Goal: Ask a question: Seek information or help from site administrators or community

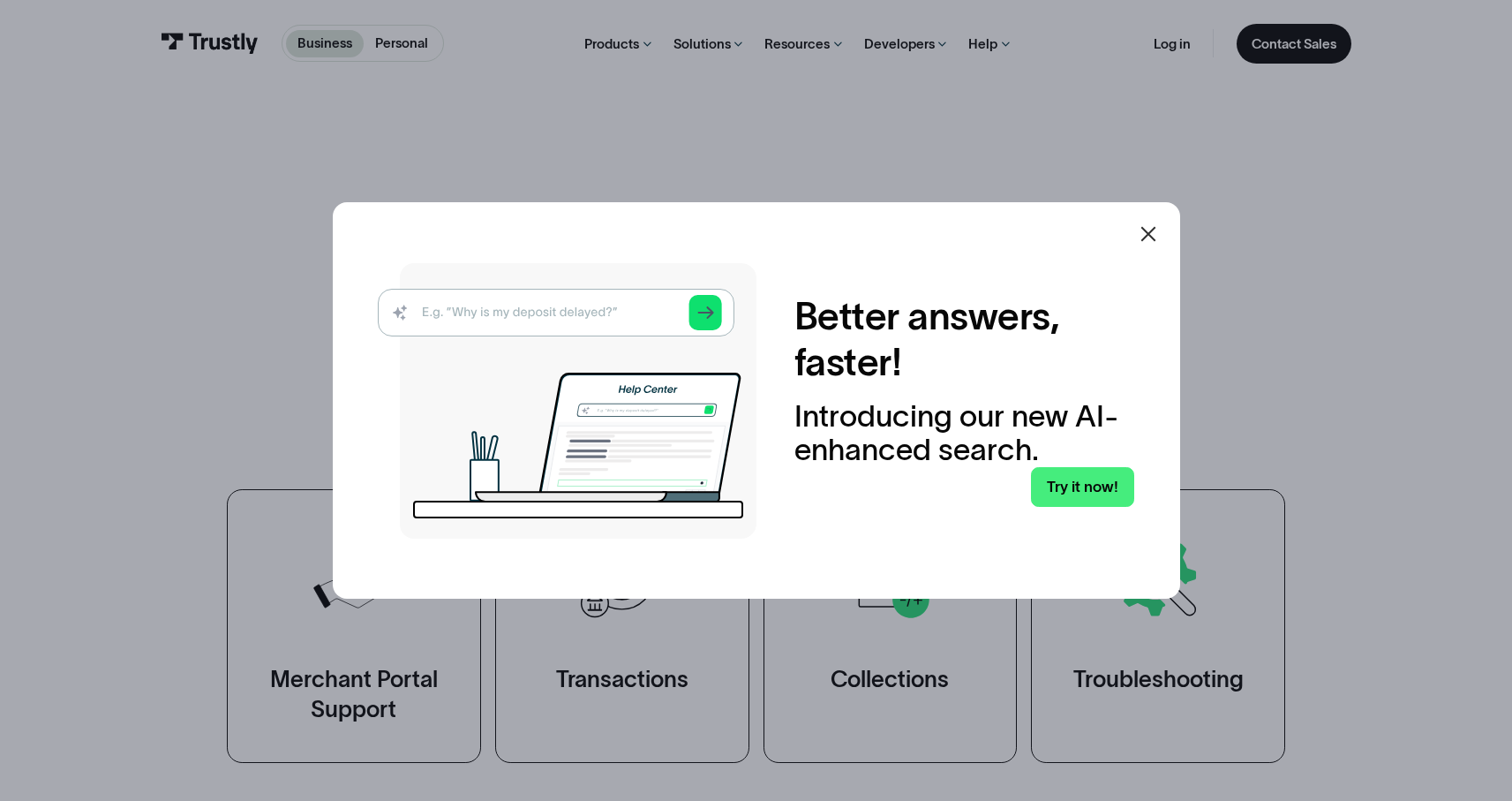
click at [1155, 236] on icon at bounding box center [1148, 234] width 15 height 15
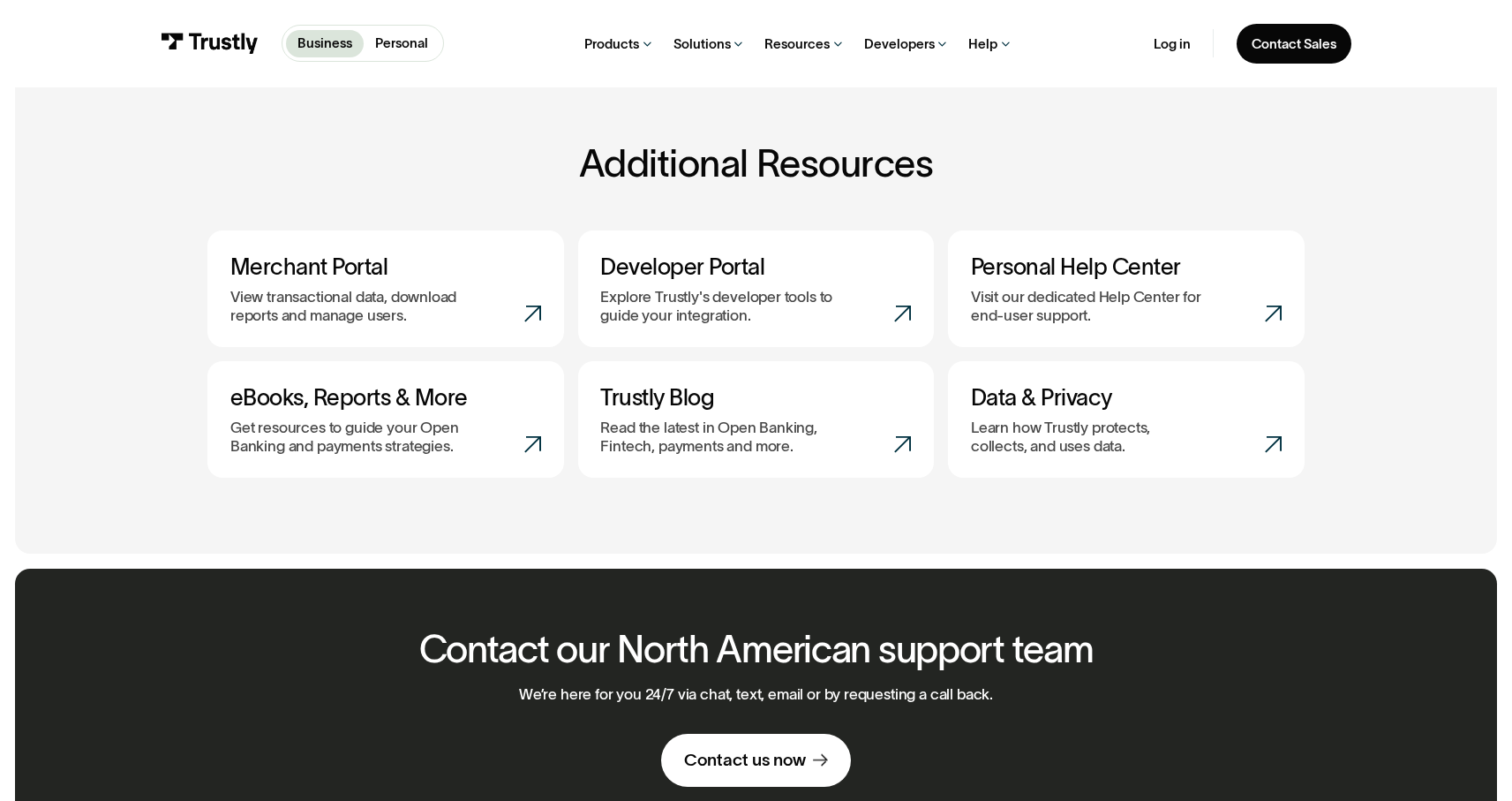
scroll to position [1118, 0]
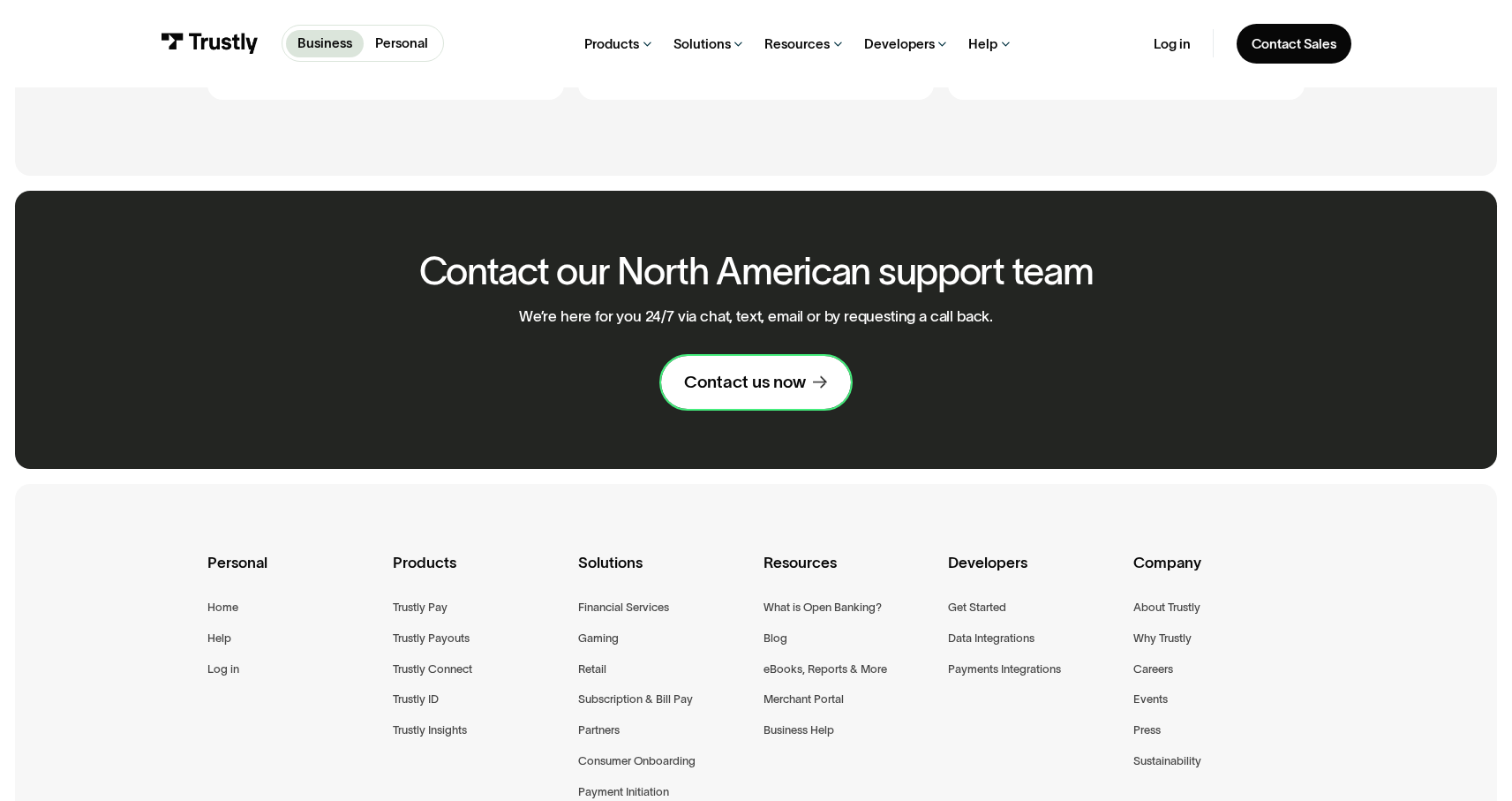
click at [768, 392] on div "Contact us now" at bounding box center [744, 381] width 121 height 22
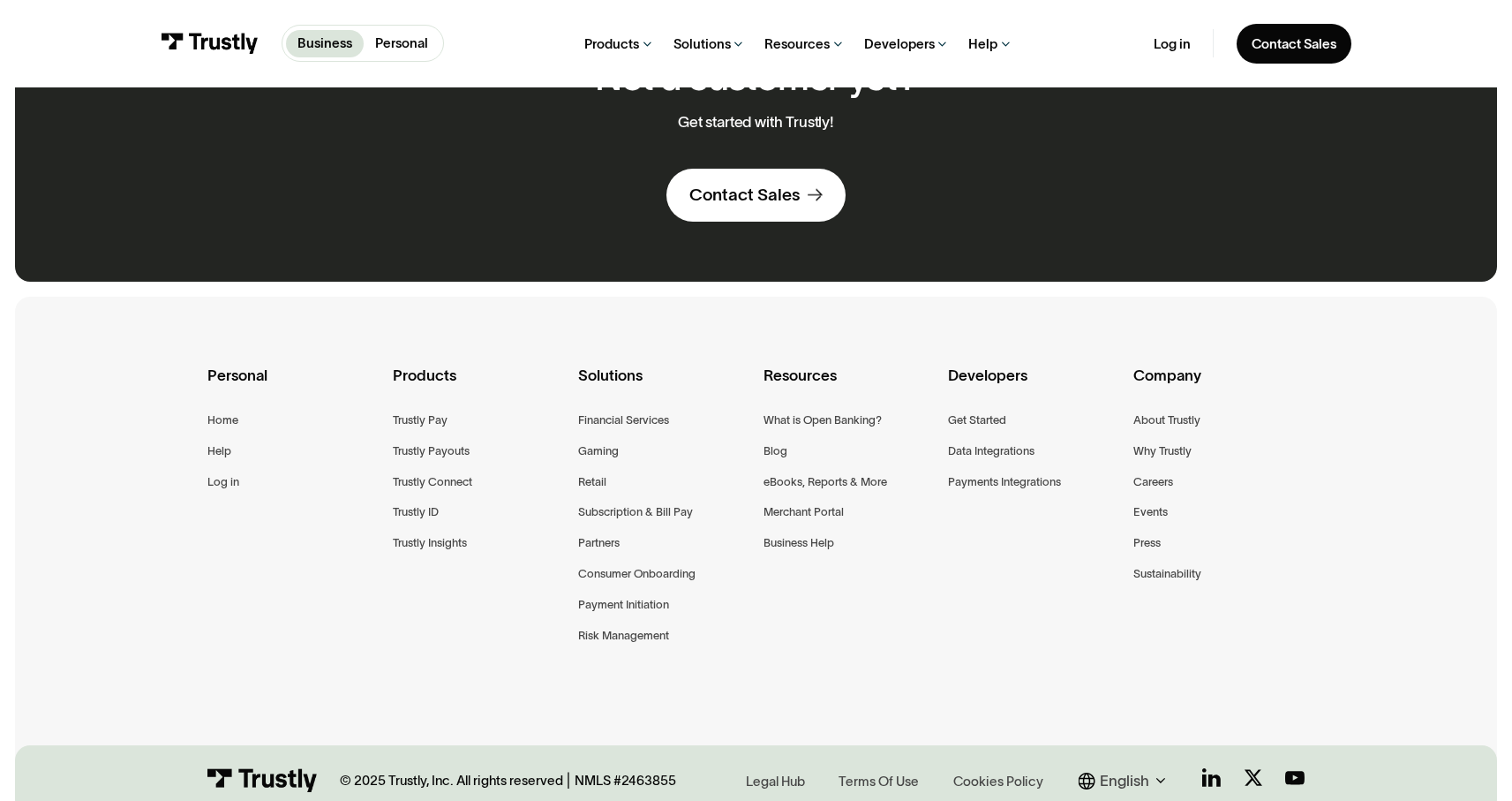
scroll to position [1221, 0]
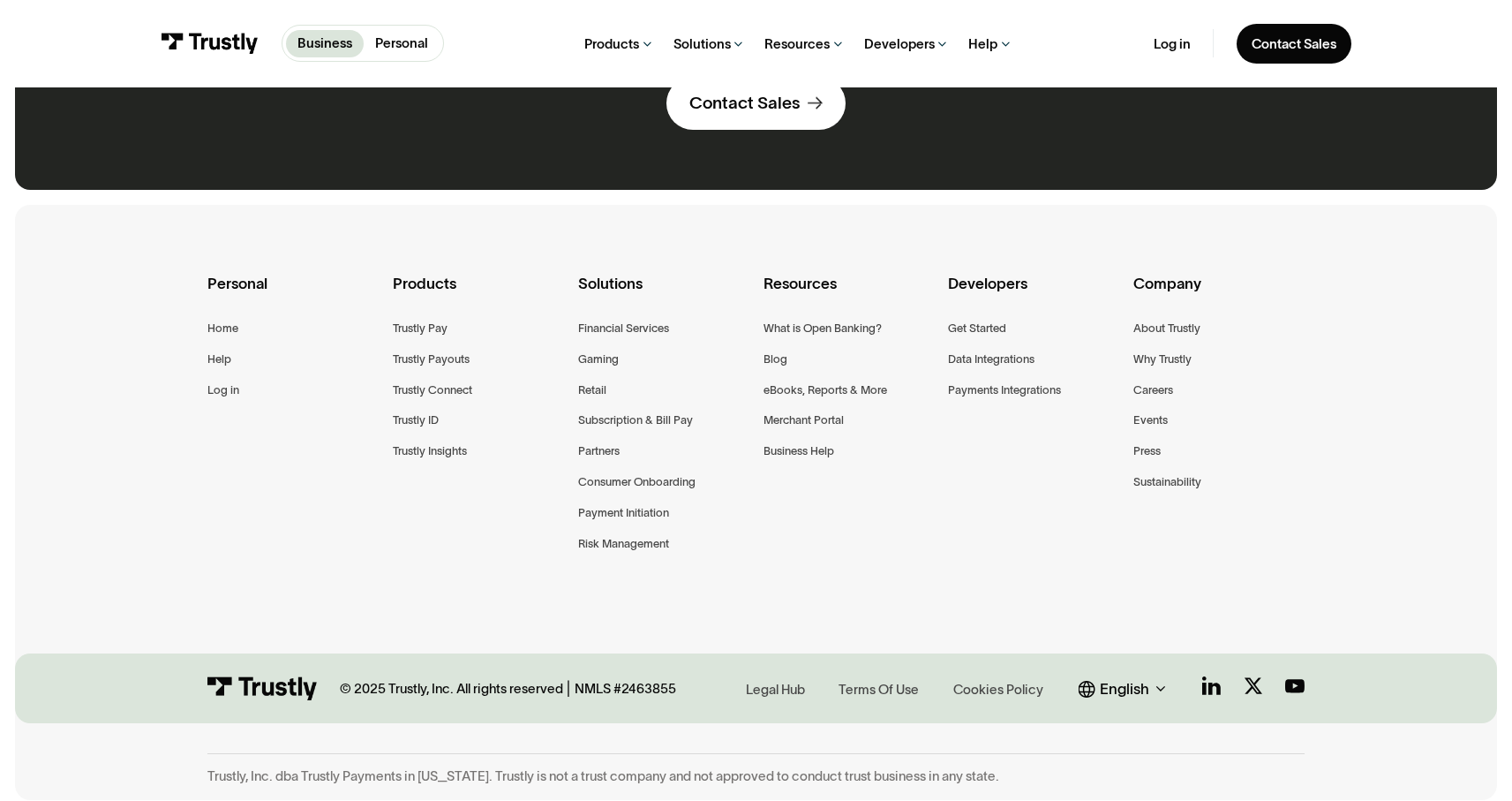
click at [1127, 681] on div "English" at bounding box center [1124, 688] width 50 height 23
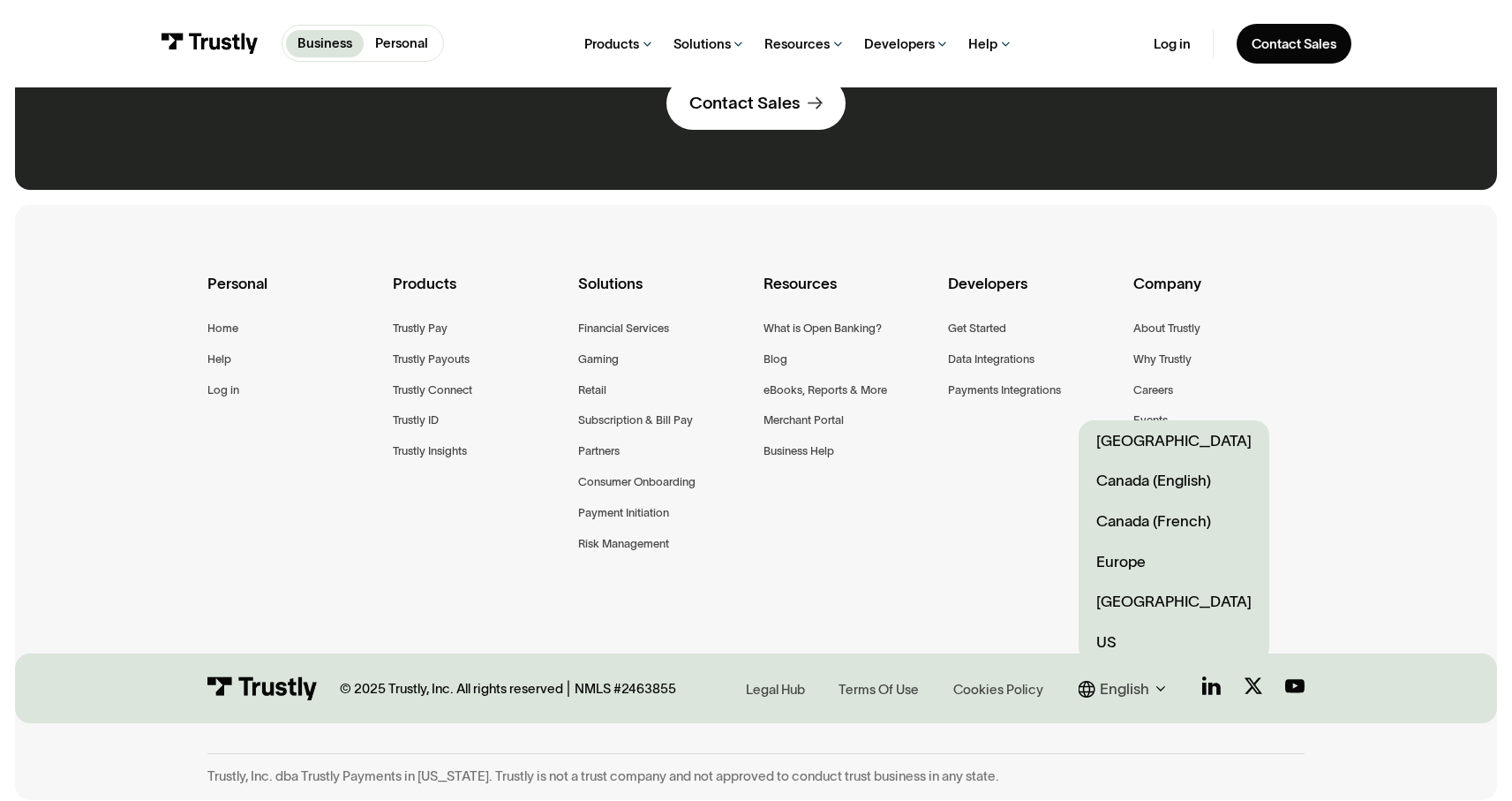
click at [1136, 556] on link "Europe" at bounding box center [1173, 561] width 191 height 40
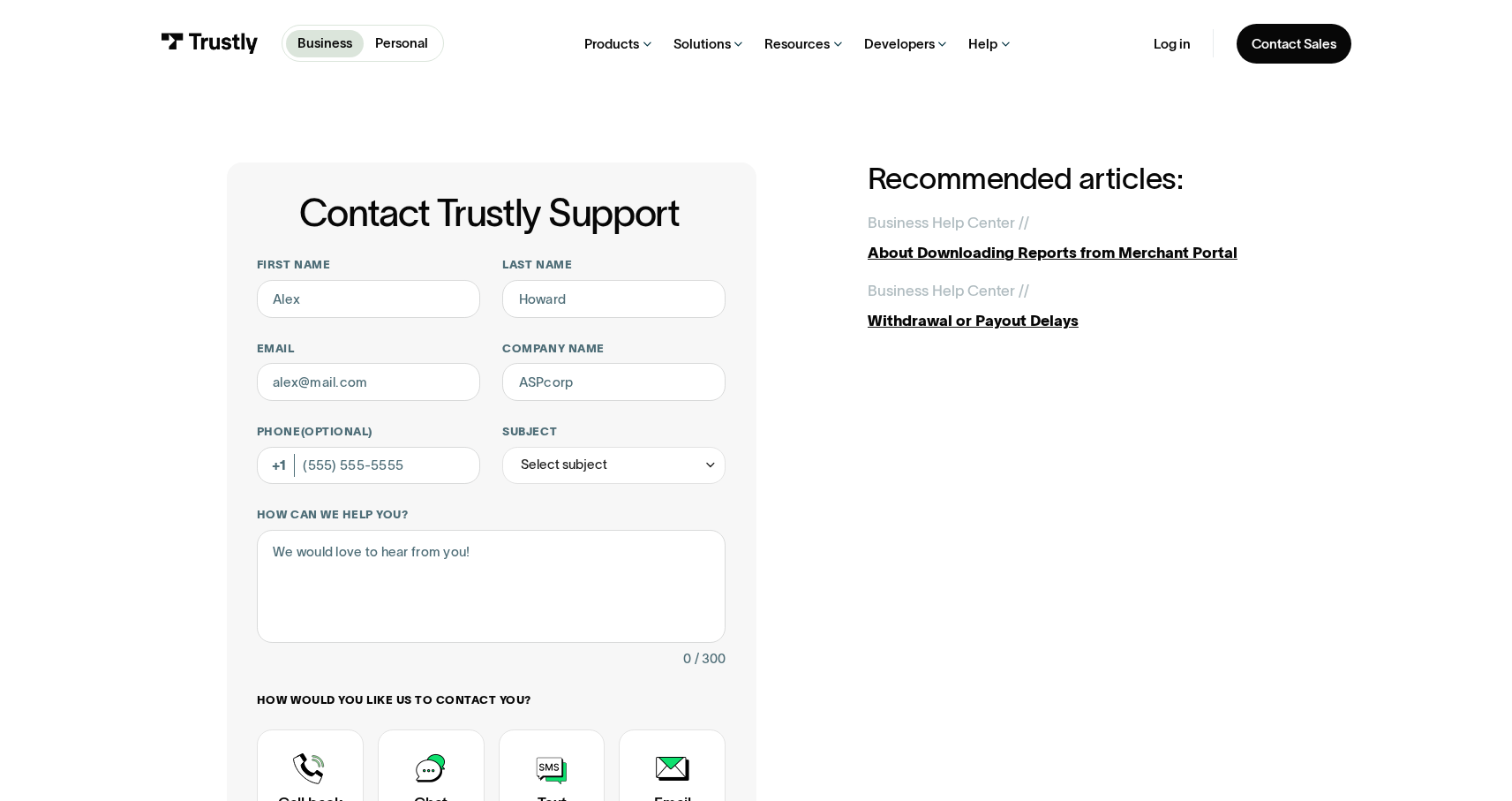
click at [285, 90] on div "Contact Trustly Support First name Last name Email Company name Phone (Optional…" at bounding box center [756, 595] width 1436 height 1016
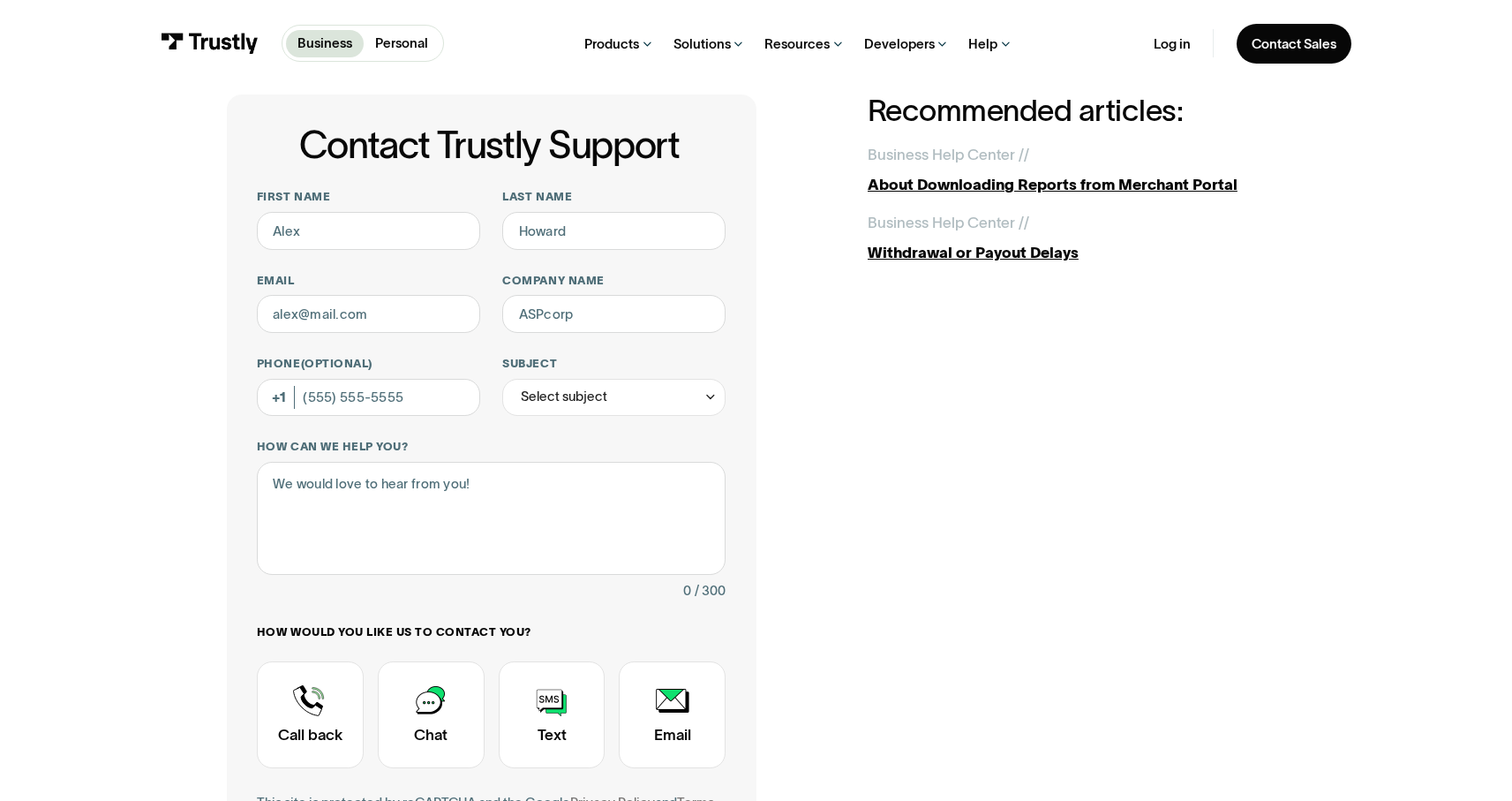
scroll to position [70, 0]
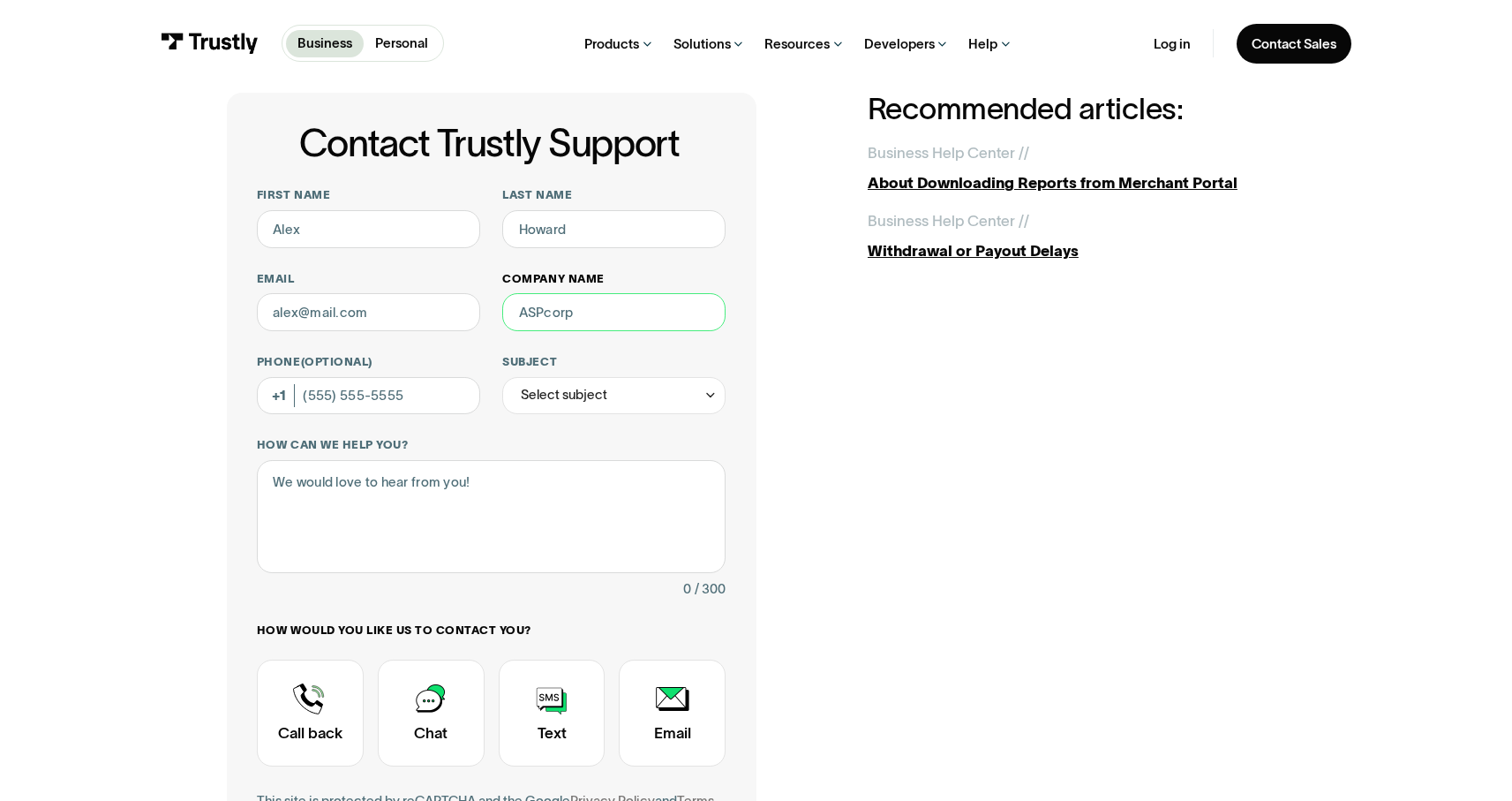
click at [560, 311] on input "Company name" at bounding box center [613, 312] width 223 height 38
click at [578, 389] on div "Select subject" at bounding box center [564, 394] width 87 height 23
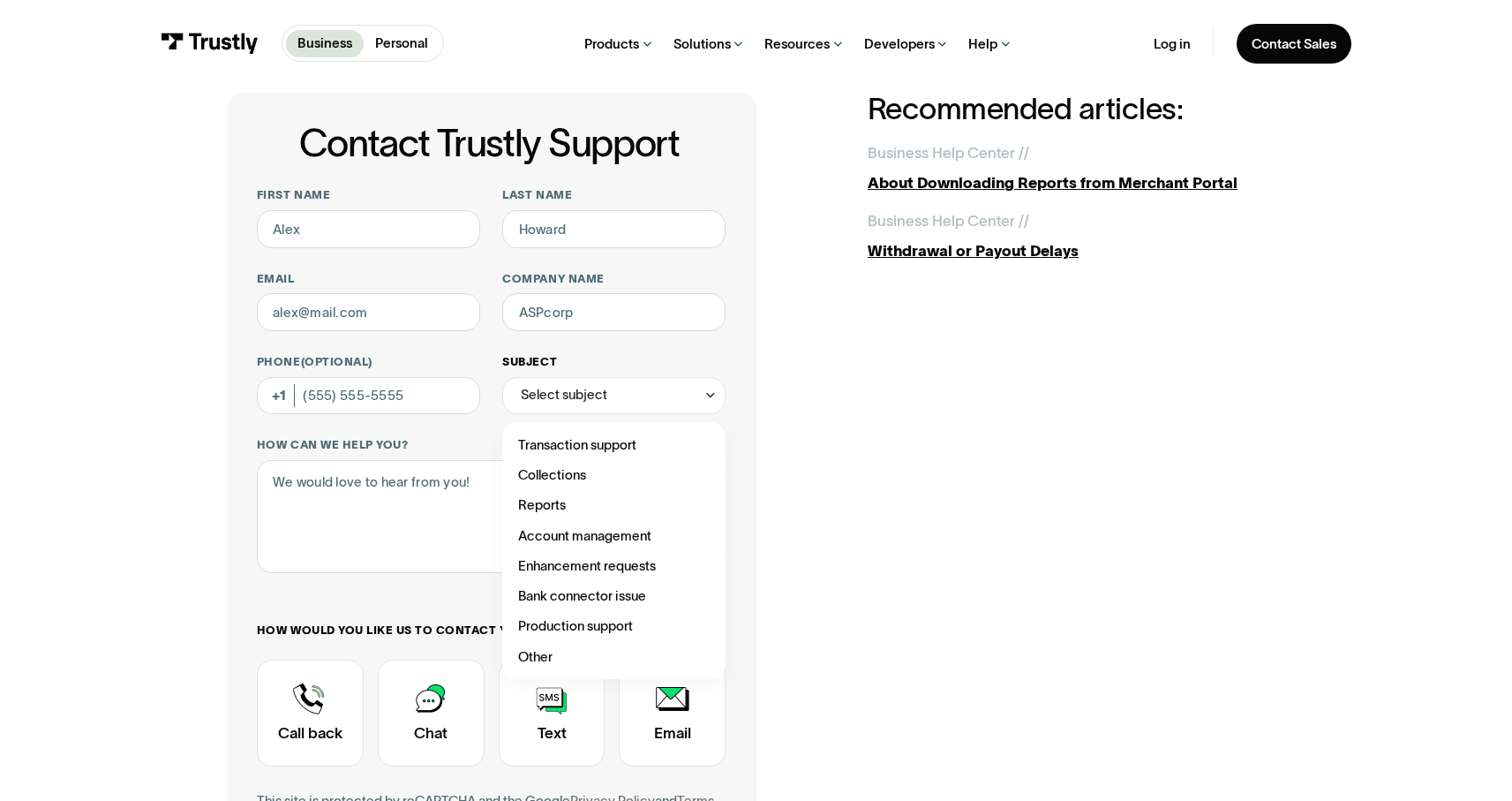
click at [578, 389] on div "Select subject" at bounding box center [564, 394] width 87 height 23
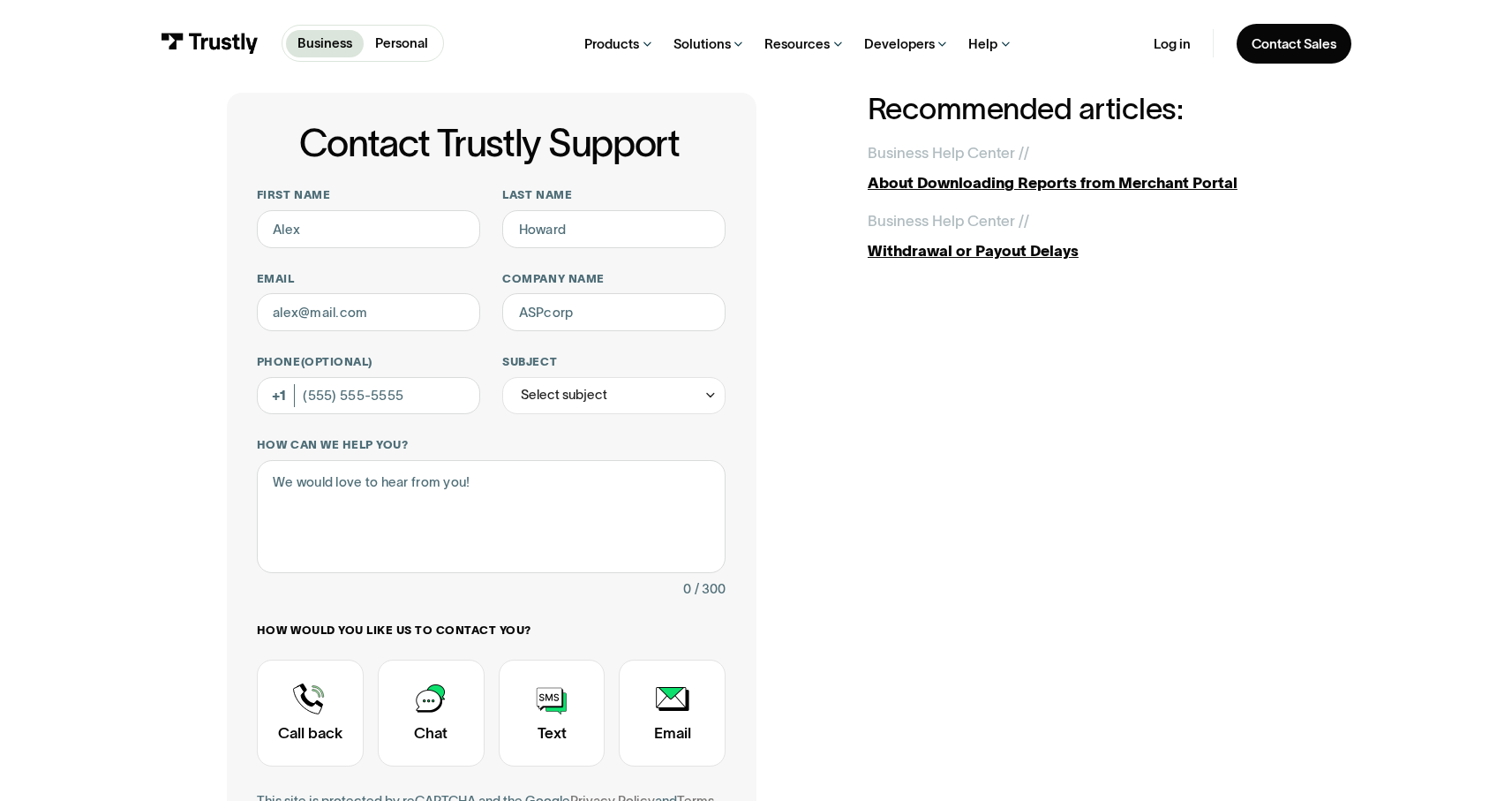
click at [240, 447] on div "Contact Trustly Support First name Last name Email Company name Phone (Optional…" at bounding box center [491, 524] width 530 height 864
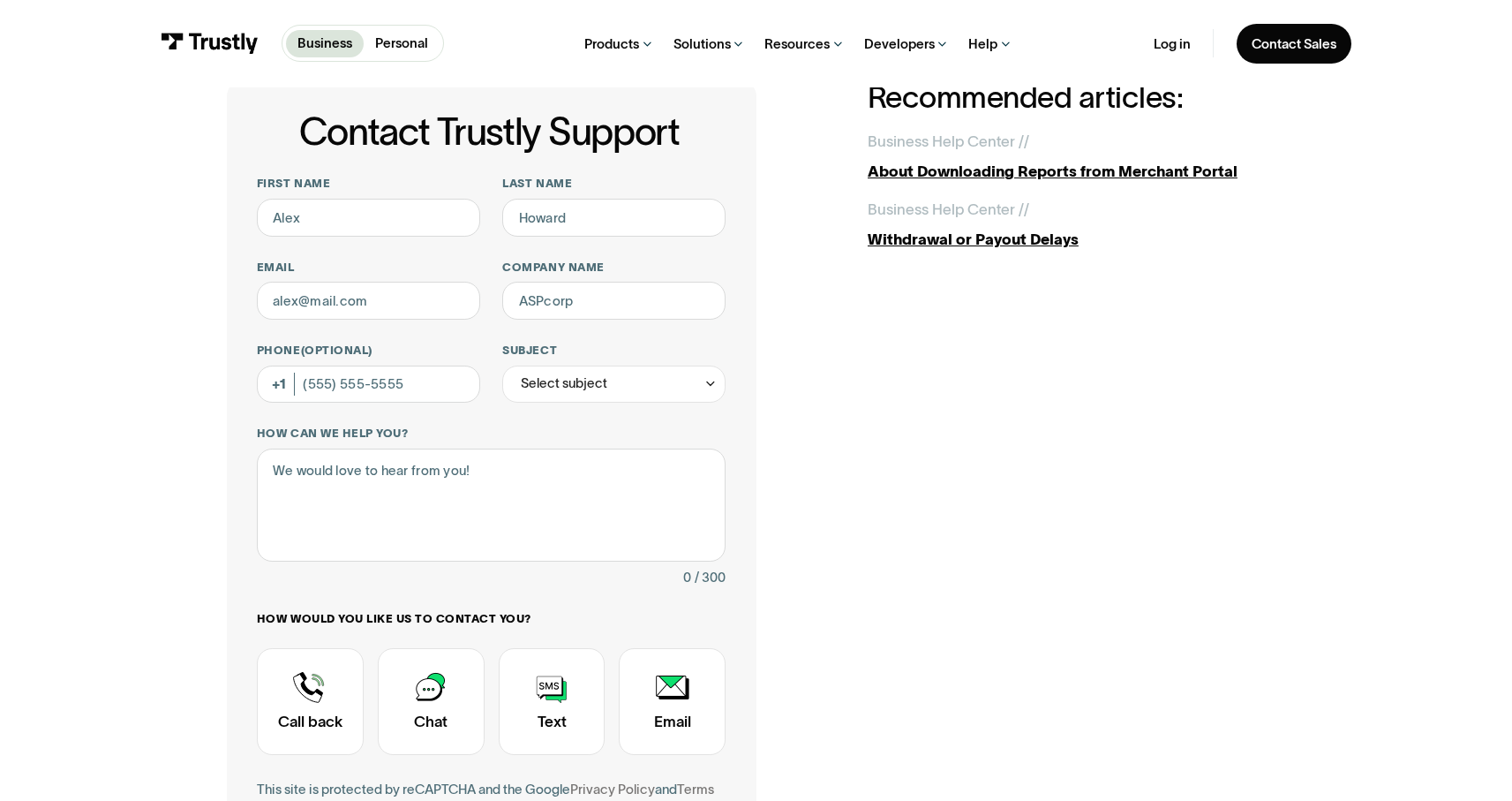
scroll to position [0, 0]
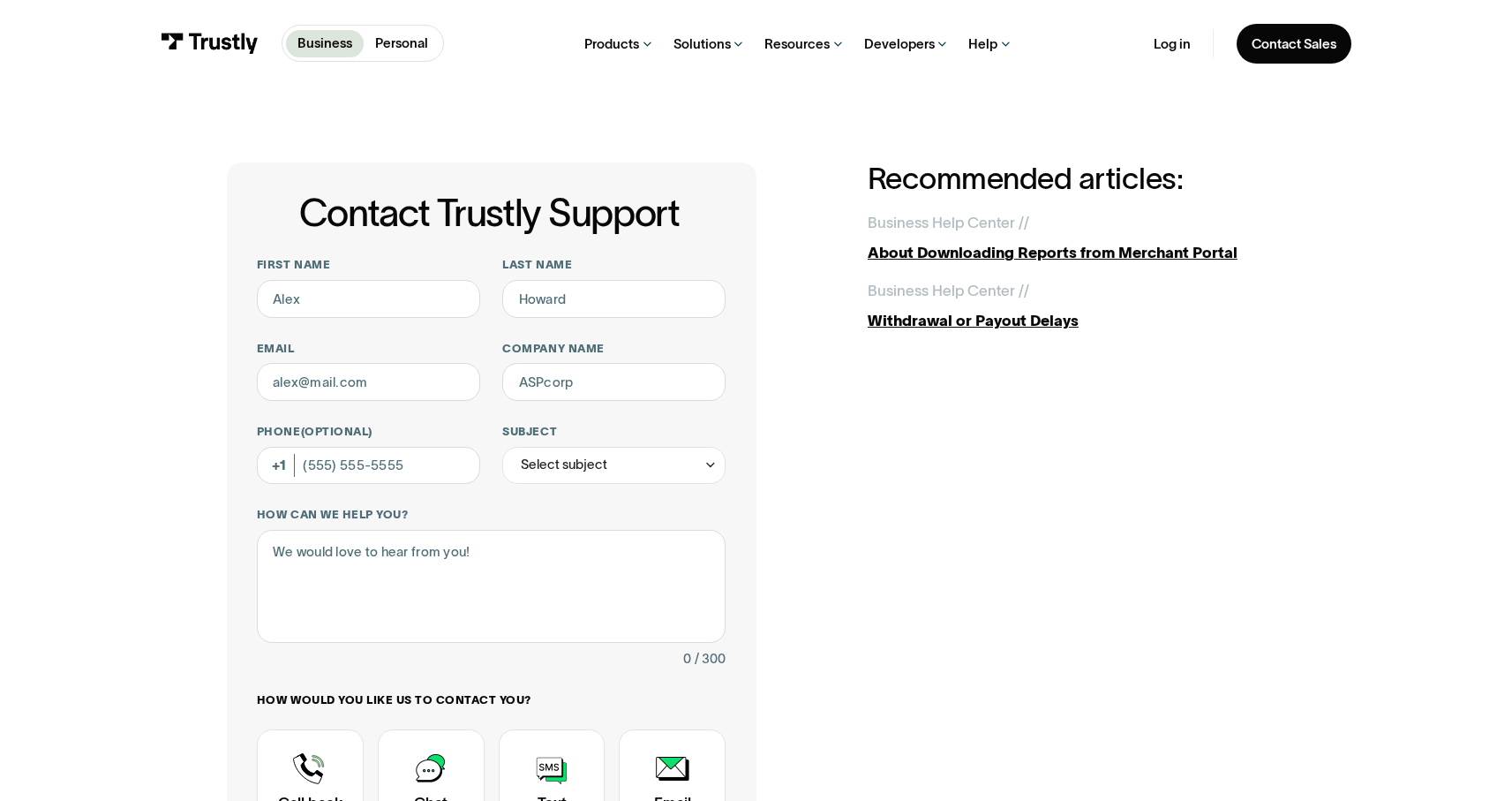
click at [380, 137] on div "Contact Trustly Support First name Last name Email Company name Phone (Optional…" at bounding box center [756, 595] width 1436 height 1016
